Goal: Task Accomplishment & Management: Use online tool/utility

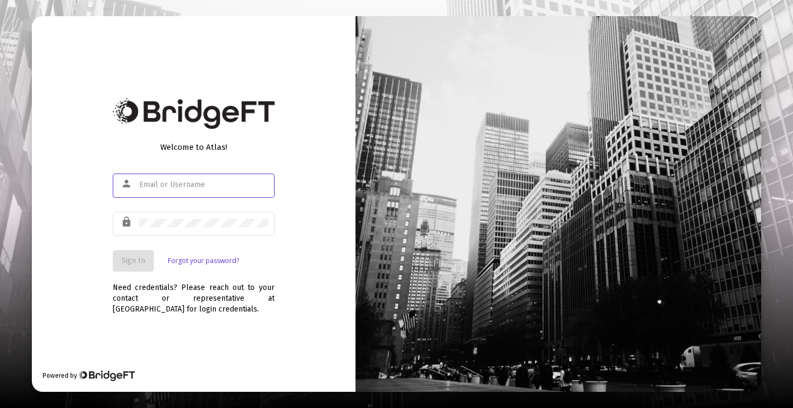
click at [190, 185] on input "text" at bounding box center [203, 185] width 129 height 9
type input "[PERSON_NAME][EMAIL_ADDRESS][DOMAIN_NAME]"
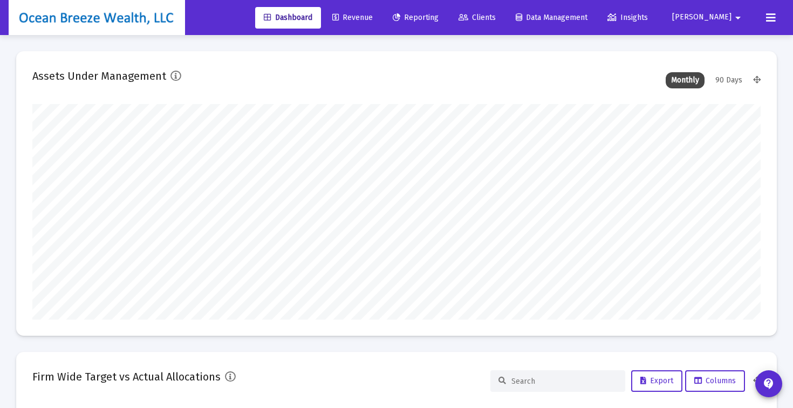
scroll to position [216, 392]
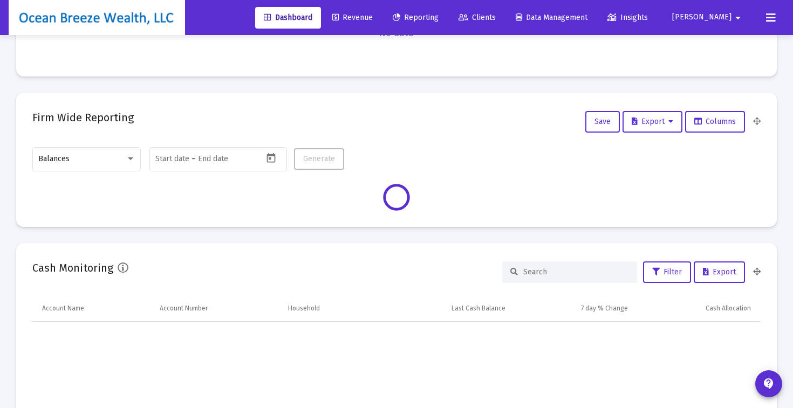
scroll to position [557, 0]
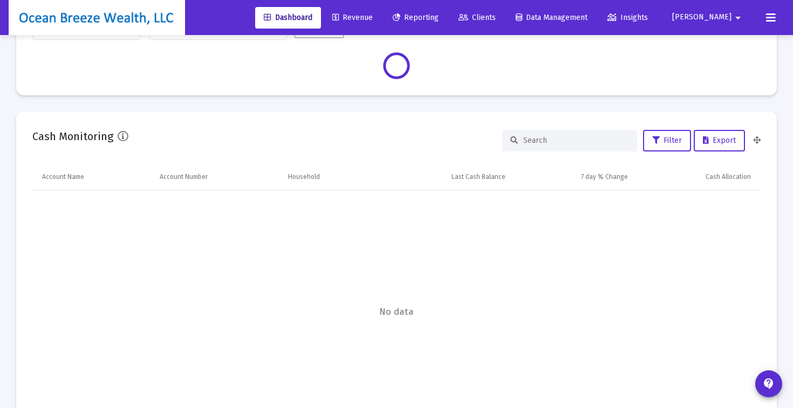
type input "[DATE]"
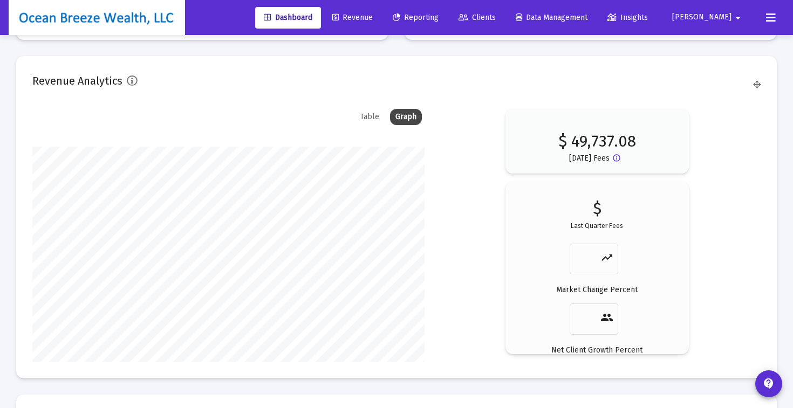
scroll to position [1712, 0]
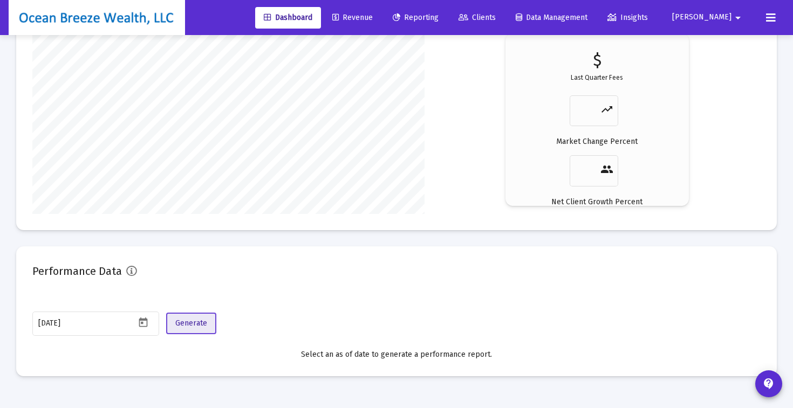
click at [194, 326] on span "Generate" at bounding box center [191, 323] width 32 height 9
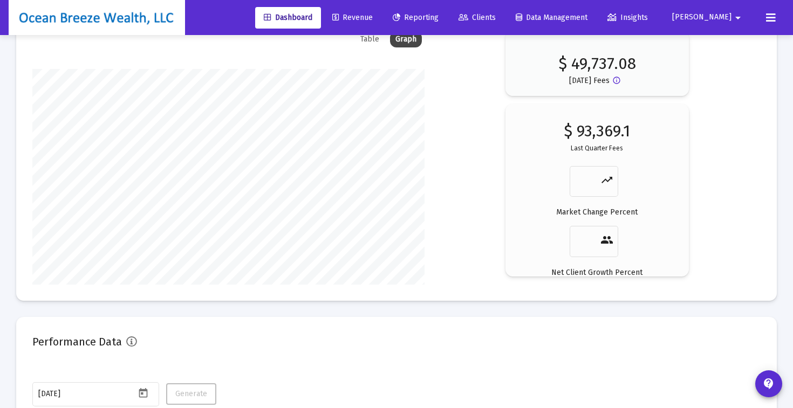
scroll to position [1740, 0]
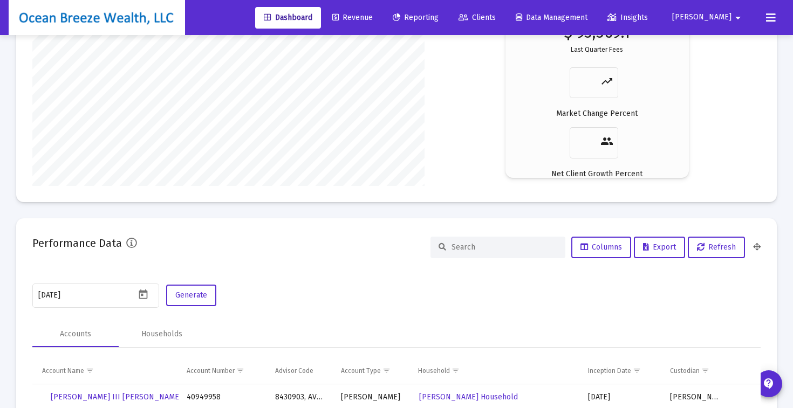
click at [471, 250] on input at bounding box center [505, 247] width 106 height 9
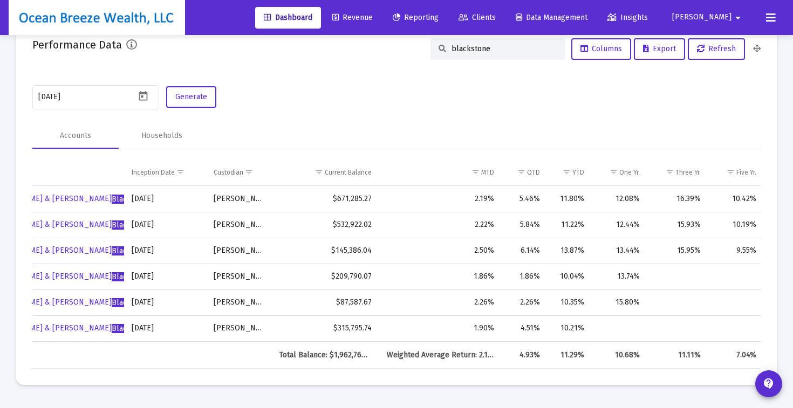
scroll to position [0, 557]
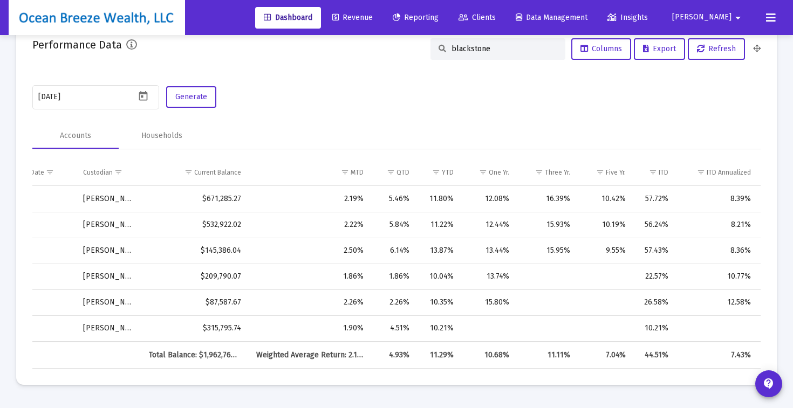
type input "blackstone"
